Goal: Download file/media: Obtain a digital file from the website

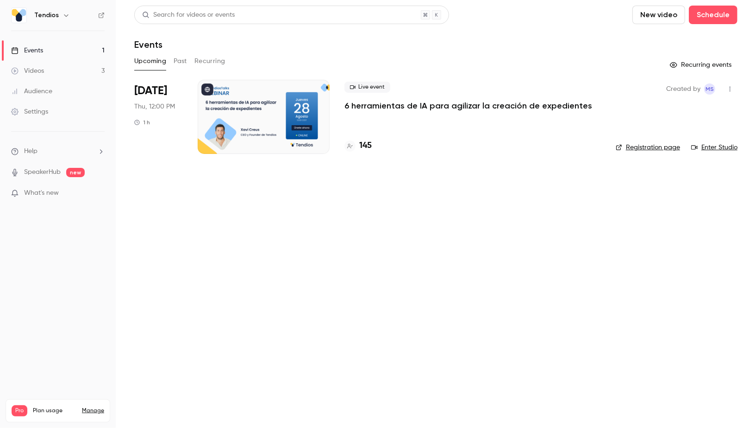
click at [361, 105] on p "6 herramientas de IA para agilizar la creación de expedientes" at bounding box center [469, 105] width 248 height 11
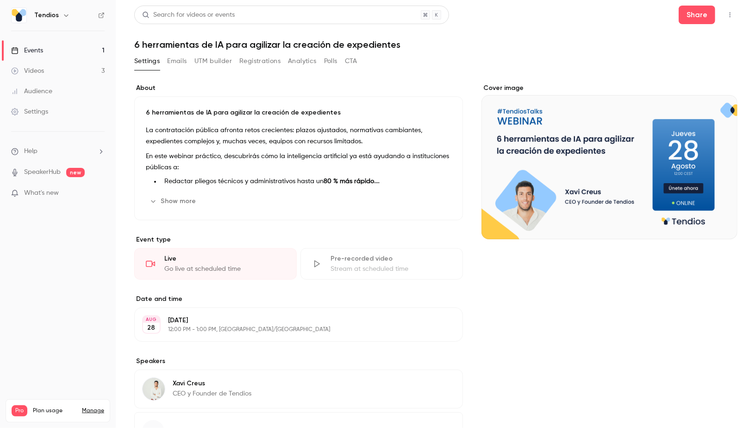
click at [189, 43] on h1 "6 herramientas de IA para agilizar la creación de expedientes" at bounding box center [436, 44] width 604 height 11
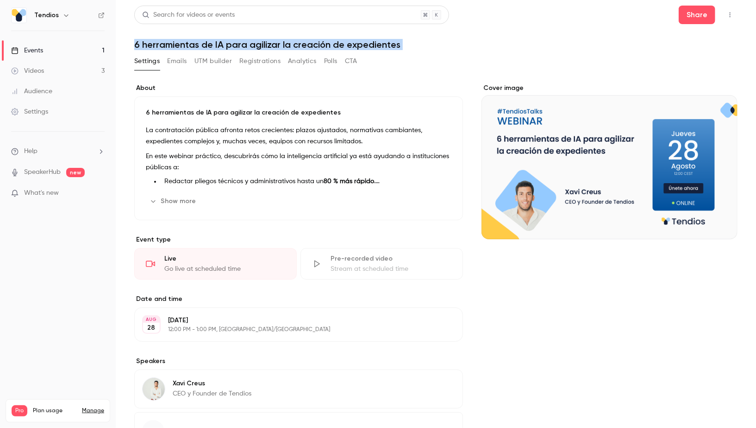
click at [189, 43] on h1 "6 herramientas de IA para agilizar la creación de expedientes" at bounding box center [436, 44] width 604 height 11
copy div "6 herramientas de IA para agilizar la creación de expedientes Settings Emails U…"
click at [83, 49] on link "Events 1" at bounding box center [58, 50] width 116 height 20
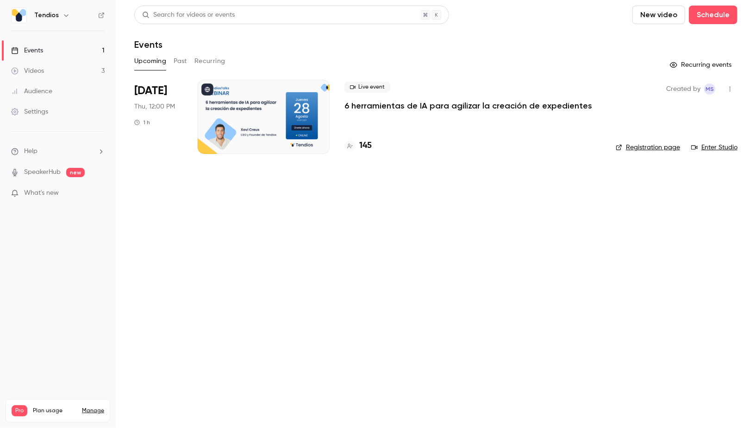
click at [719, 146] on link "Enter Studio" at bounding box center [715, 147] width 46 height 9
click at [367, 147] on h4 "146" at bounding box center [365, 145] width 13 height 13
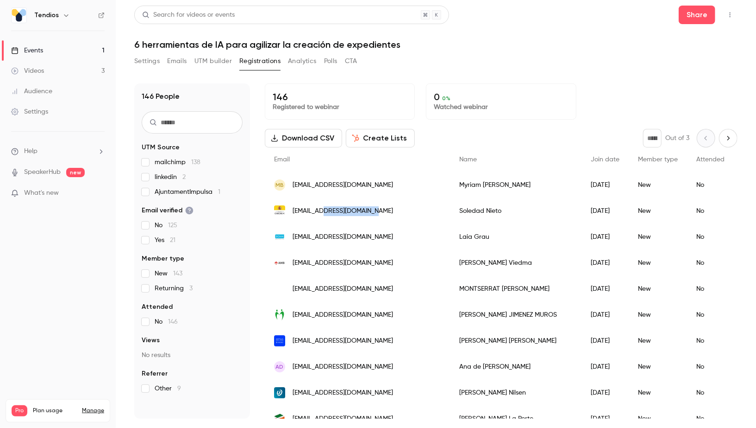
drag, startPoint x: 373, startPoint y: 209, endPoint x: 325, endPoint y: 208, distance: 48.2
click at [325, 208] on div "[EMAIL_ADDRESS][DOMAIN_NAME]" at bounding box center [357, 211] width 185 height 26
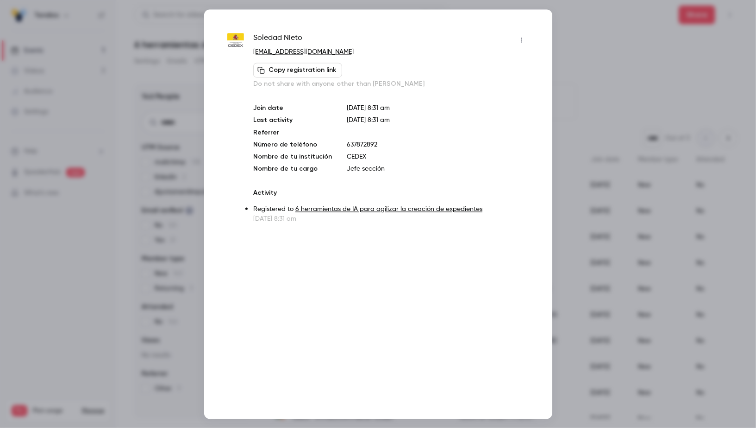
click at [613, 81] on div at bounding box center [378, 214] width 756 height 428
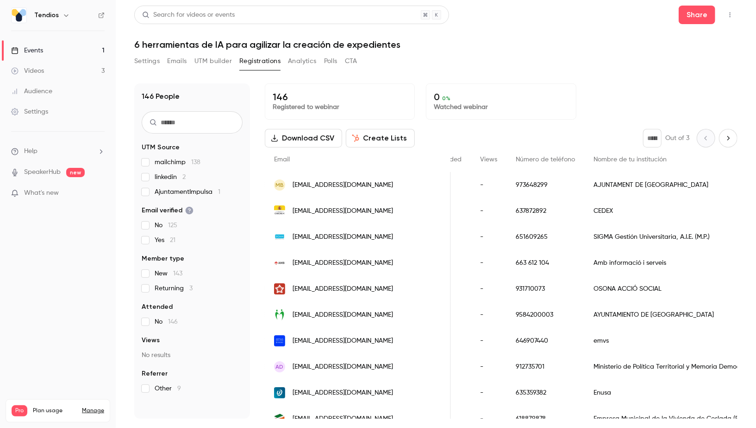
click at [177, 189] on span "AjuntamentImpulsa 1" at bounding box center [188, 191] width 66 height 9
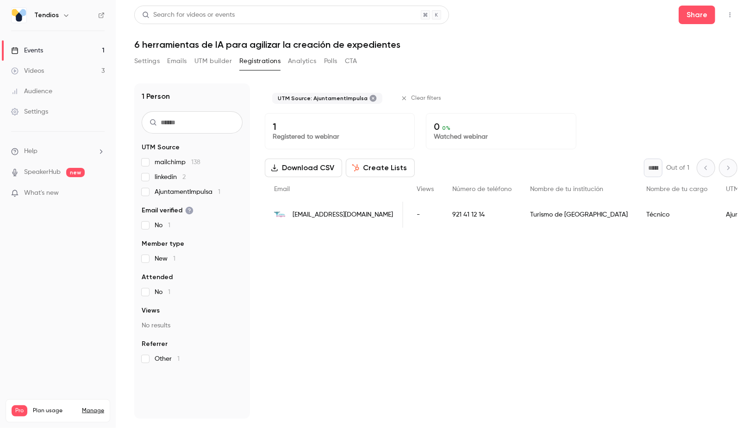
click at [177, 189] on span "AjuntamentImpulsa 1" at bounding box center [188, 191] width 66 height 9
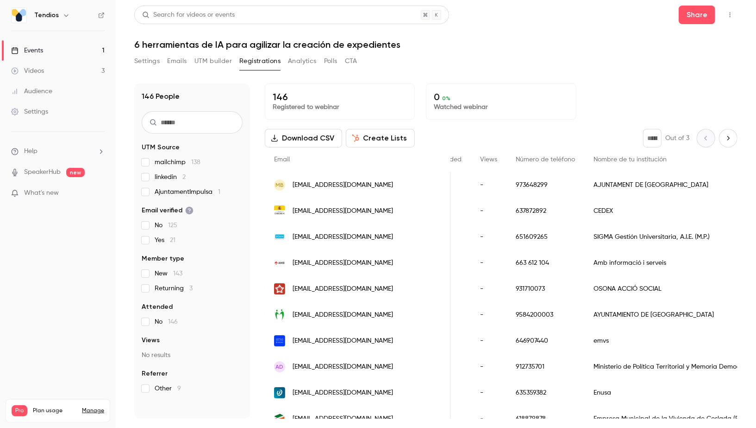
click at [167, 177] on span "linkedin 2" at bounding box center [170, 176] width 31 height 9
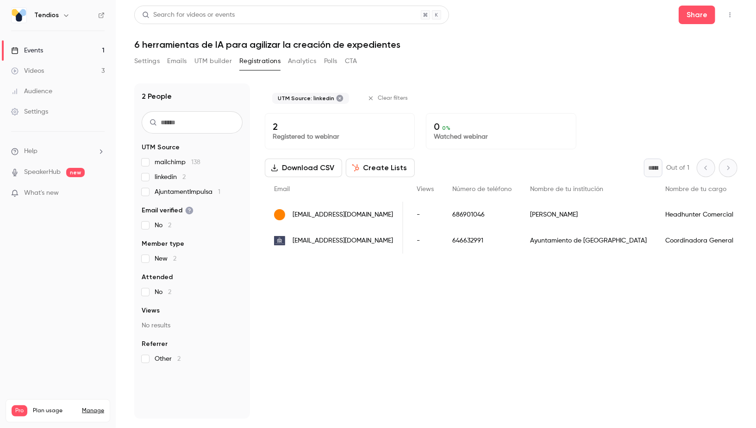
click at [167, 177] on span "linkedin 2" at bounding box center [170, 176] width 31 height 9
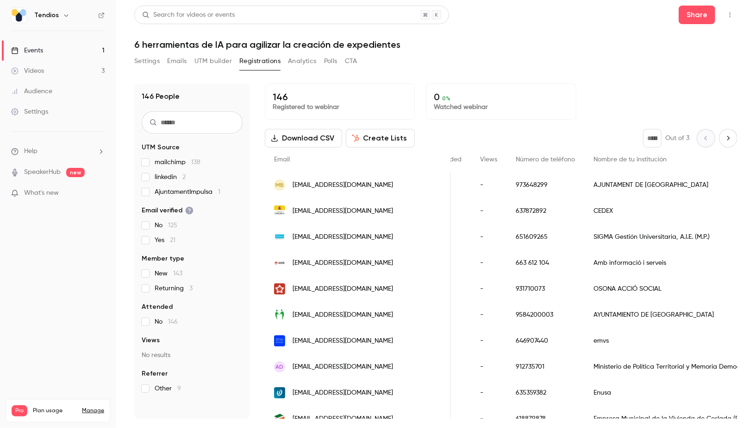
click at [163, 163] on span "mailchimp 138" at bounding box center [178, 161] width 46 height 9
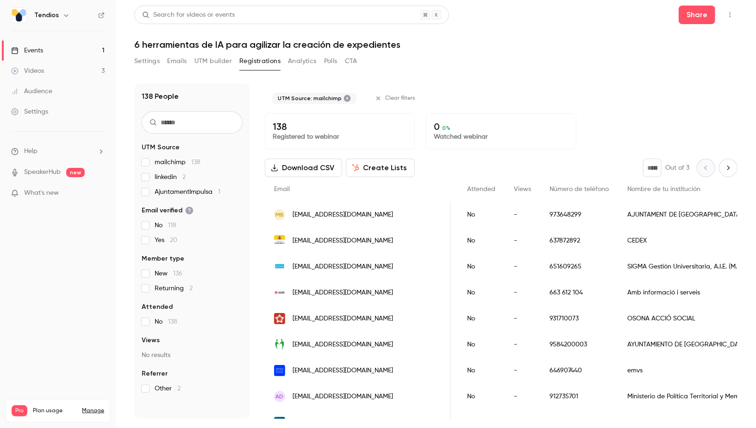
click at [163, 163] on span "mailchimp 138" at bounding box center [178, 161] width 46 height 9
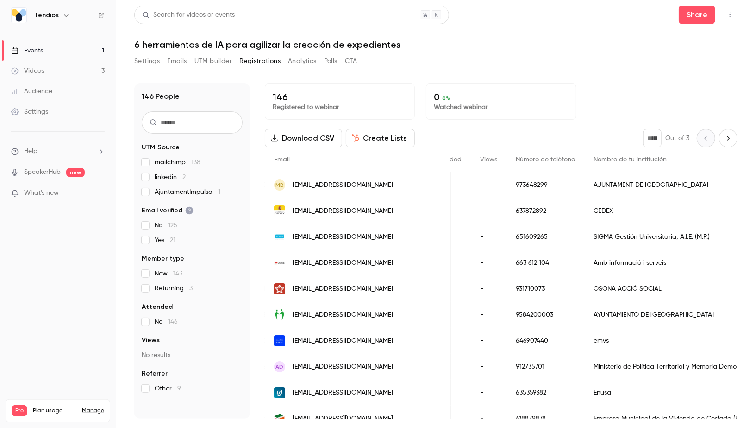
click at [58, 49] on link "Events 1" at bounding box center [58, 50] width 116 height 20
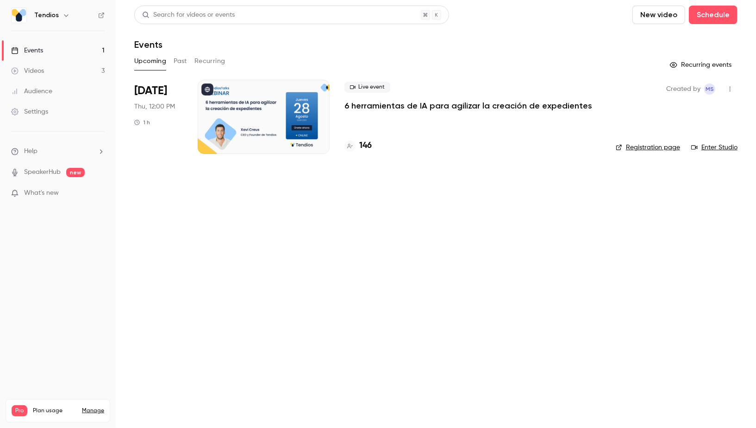
click at [370, 146] on h4 "146" at bounding box center [365, 145] width 13 height 13
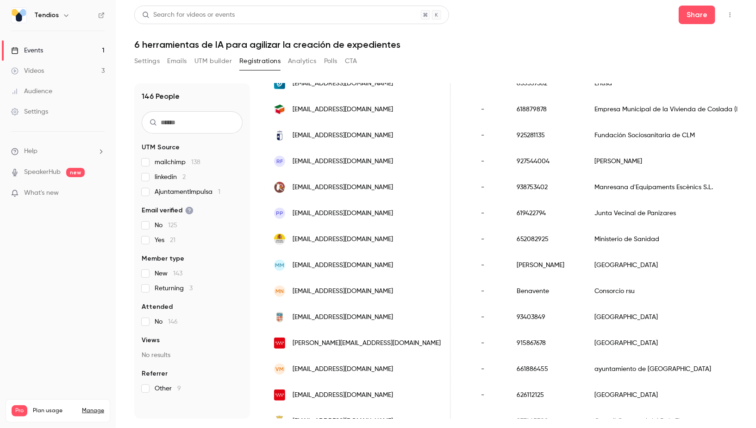
scroll to position [311, 0]
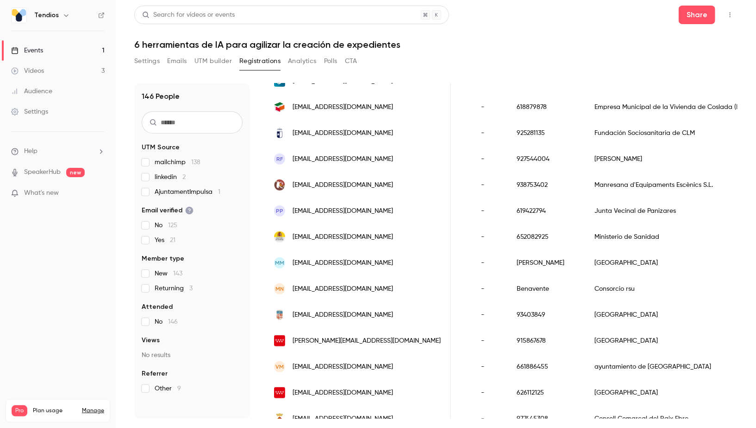
click at [56, 50] on link "Events 1" at bounding box center [58, 50] width 116 height 20
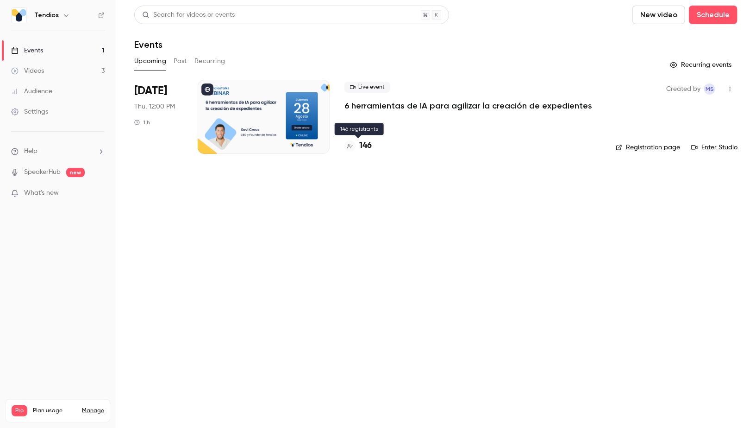
click at [370, 145] on h4 "146" at bounding box center [365, 145] width 13 height 13
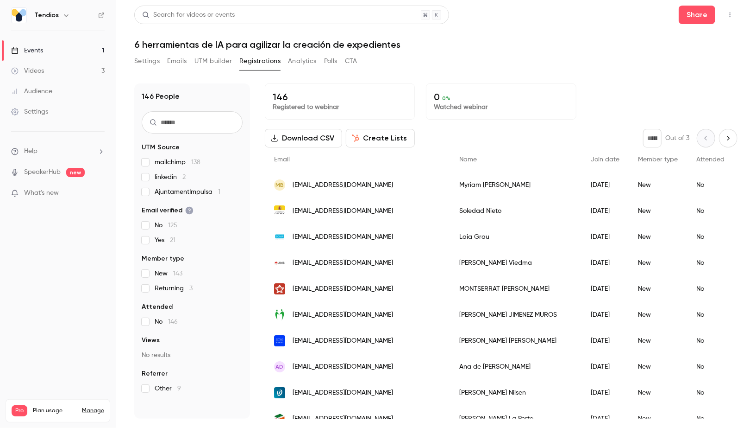
click at [302, 139] on button "Download CSV" at bounding box center [303, 138] width 77 height 19
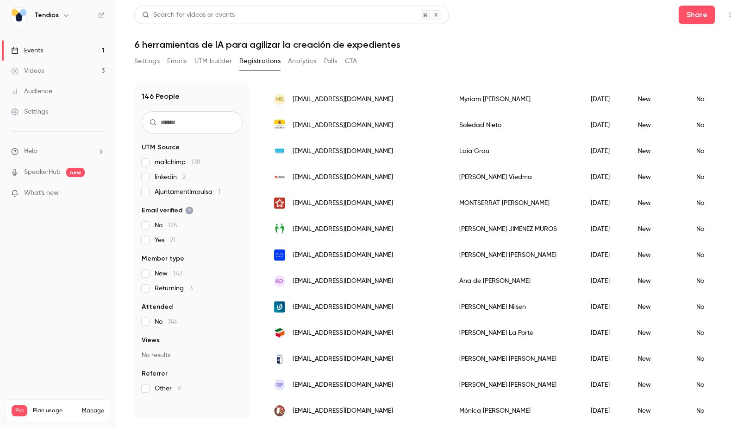
scroll to position [86, 0]
click at [195, 120] on input "text" at bounding box center [192, 122] width 101 height 22
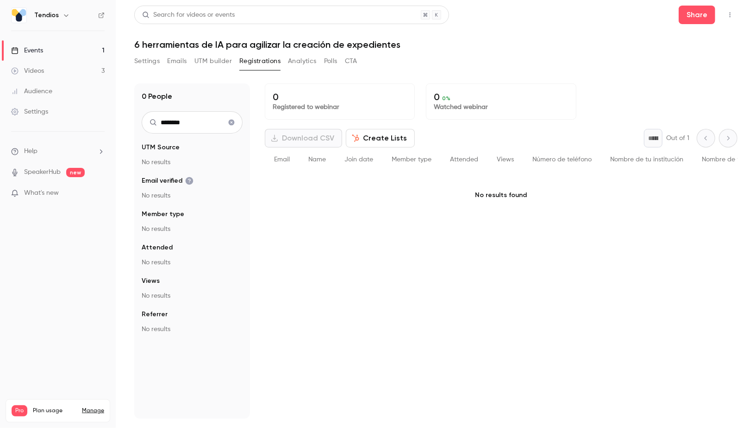
scroll to position [0, 0]
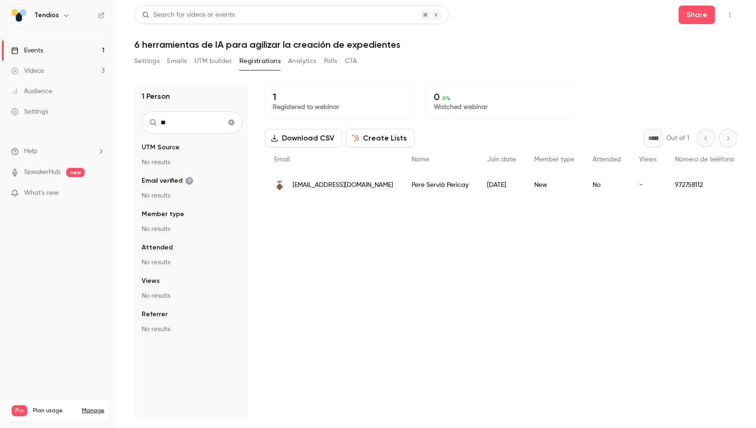
type input "*"
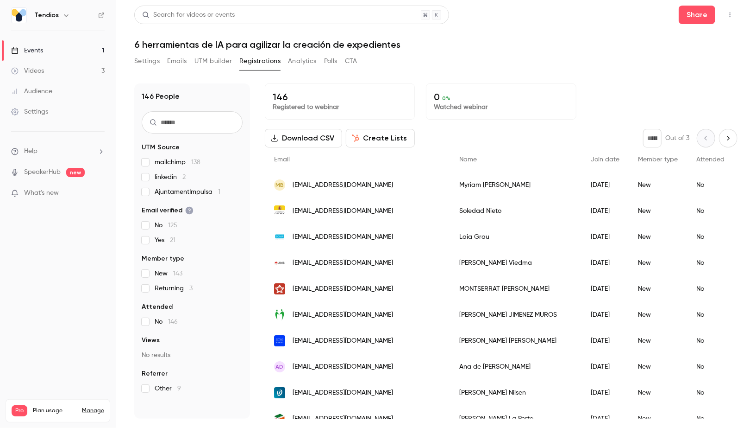
click at [47, 51] on link "Events 1" at bounding box center [58, 50] width 116 height 20
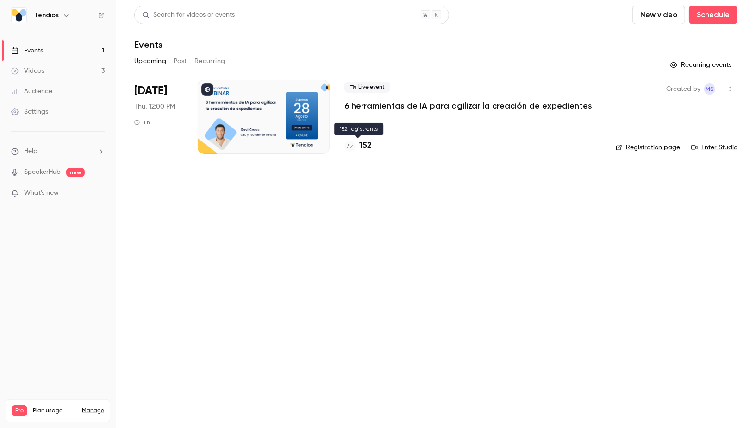
click at [366, 144] on h4 "152" at bounding box center [365, 145] width 13 height 13
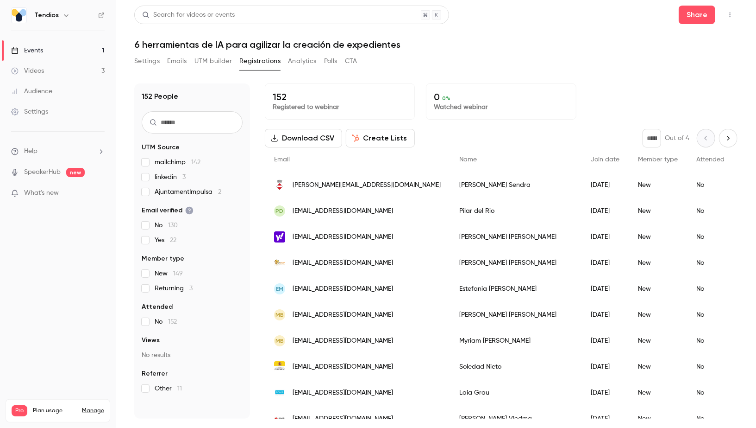
click at [69, 44] on link "Events 1" at bounding box center [58, 50] width 116 height 20
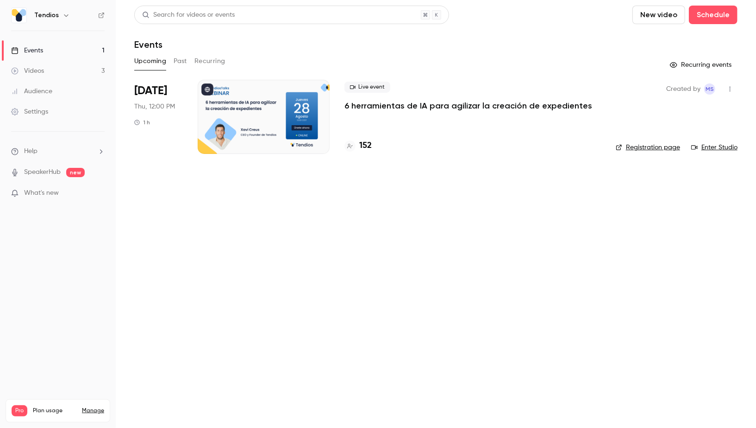
click at [87, 46] on link "Events 1" at bounding box center [58, 50] width 116 height 20
click at [366, 109] on p "6 herramientas de IA para agilizar la creación de expedientes" at bounding box center [469, 105] width 248 height 11
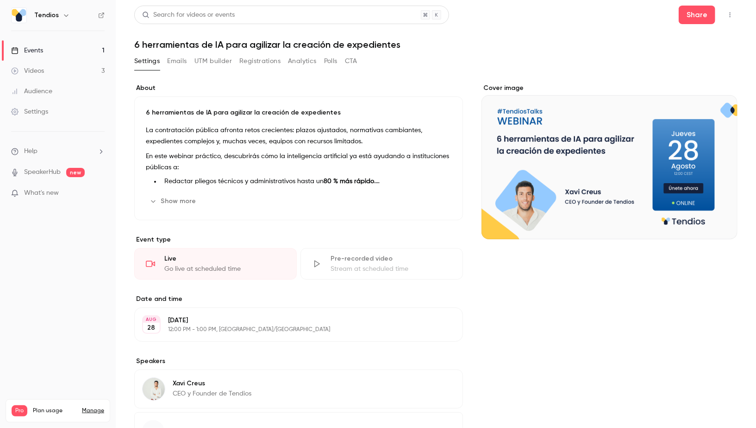
click at [183, 38] on header "Search for videos or events Share 6 herramientas de IA para agilizar la creació…" at bounding box center [436, 28] width 604 height 44
click at [183, 39] on h1 "6 herramientas de IA para agilizar la creación de expedientes" at bounding box center [436, 44] width 604 height 11
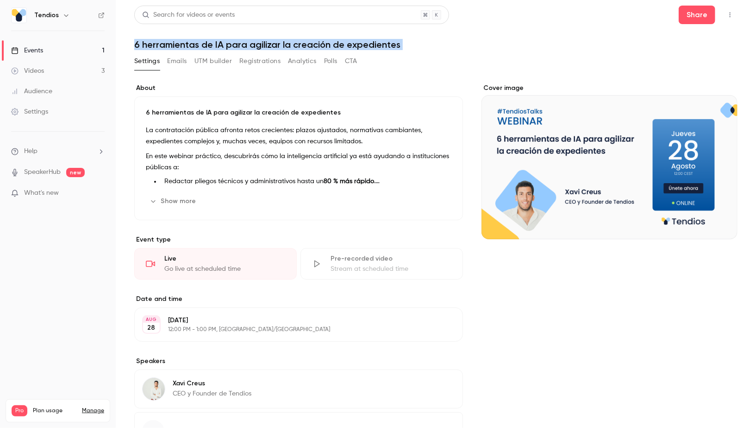
click at [183, 39] on h1 "6 herramientas de IA para agilizar la creación de expedientes" at bounding box center [436, 44] width 604 height 11
copy div "6 herramientas de IA para agilizar la creación de expedientes Settings Emails U…"
click at [36, 52] on div "Events" at bounding box center [27, 50] width 32 height 9
